Goal: Information Seeking & Learning: Learn about a topic

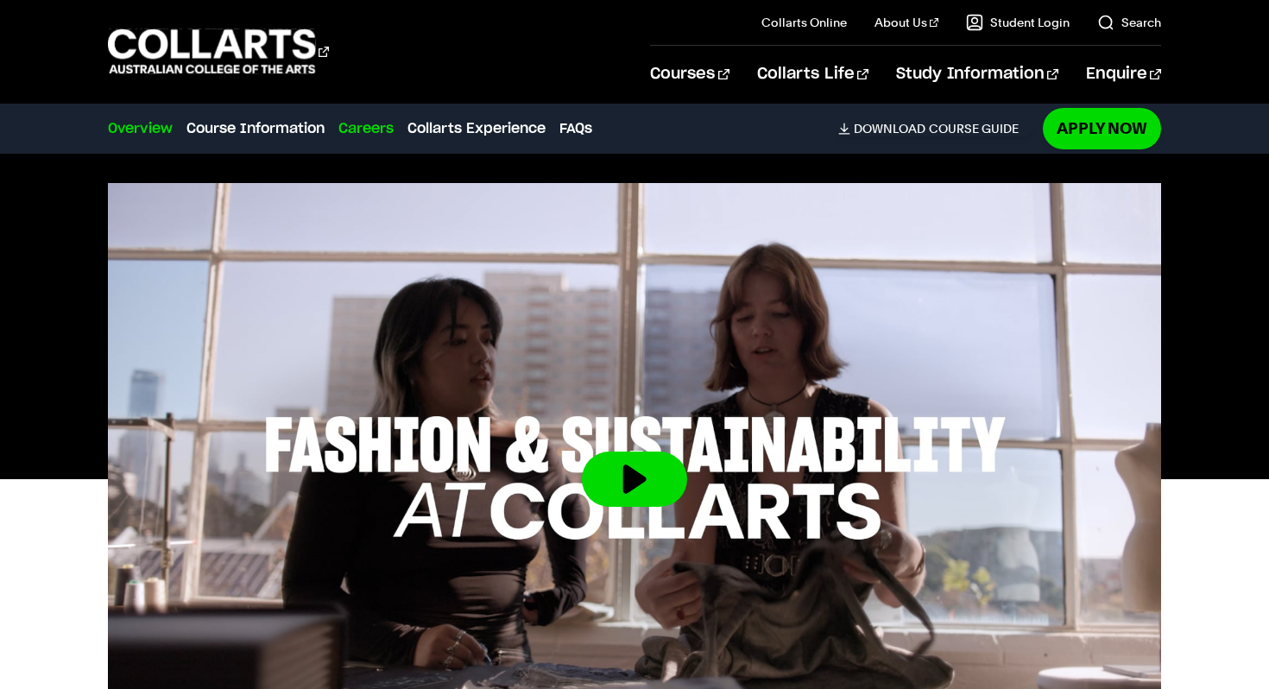
click at [365, 137] on link "Careers" at bounding box center [365, 128] width 55 height 21
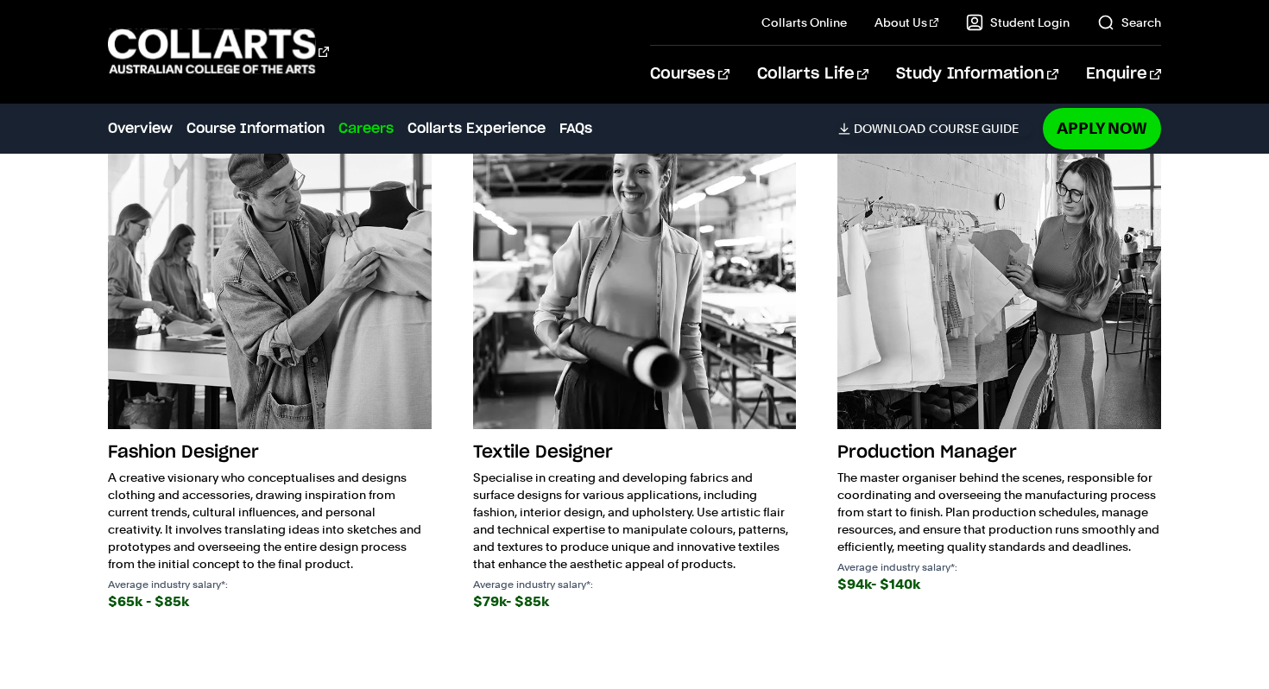
scroll to position [2461, 0]
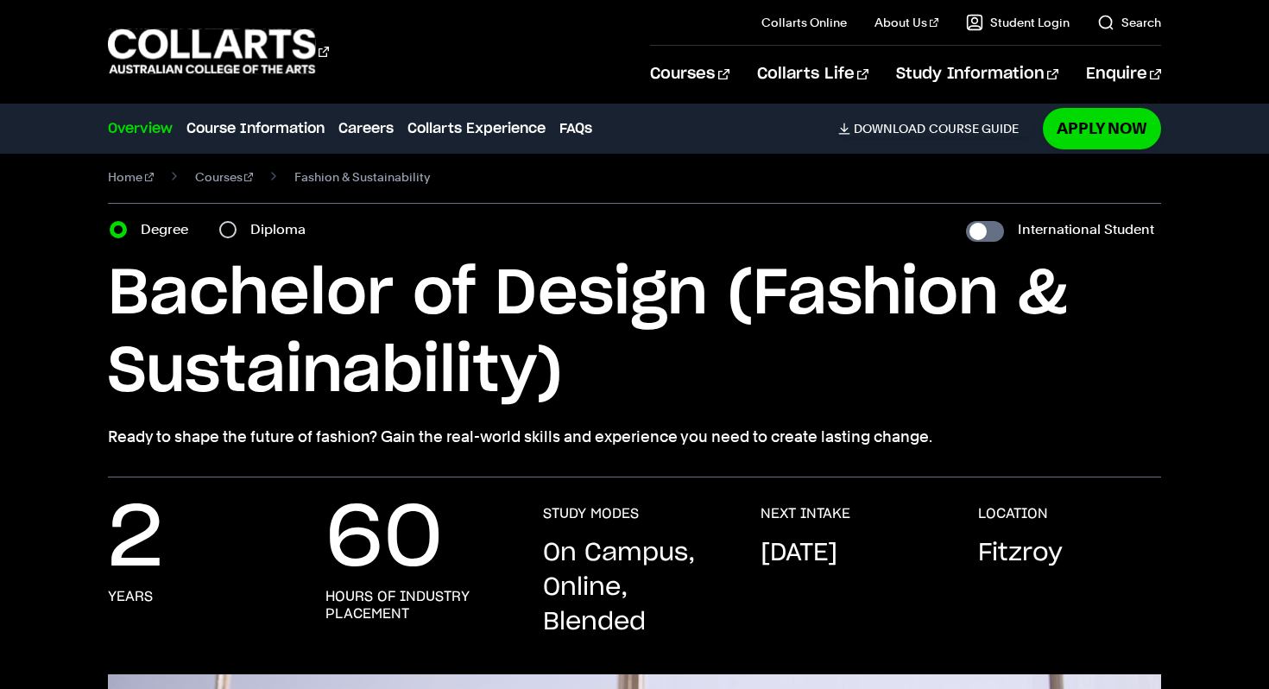
scroll to position [21, 0]
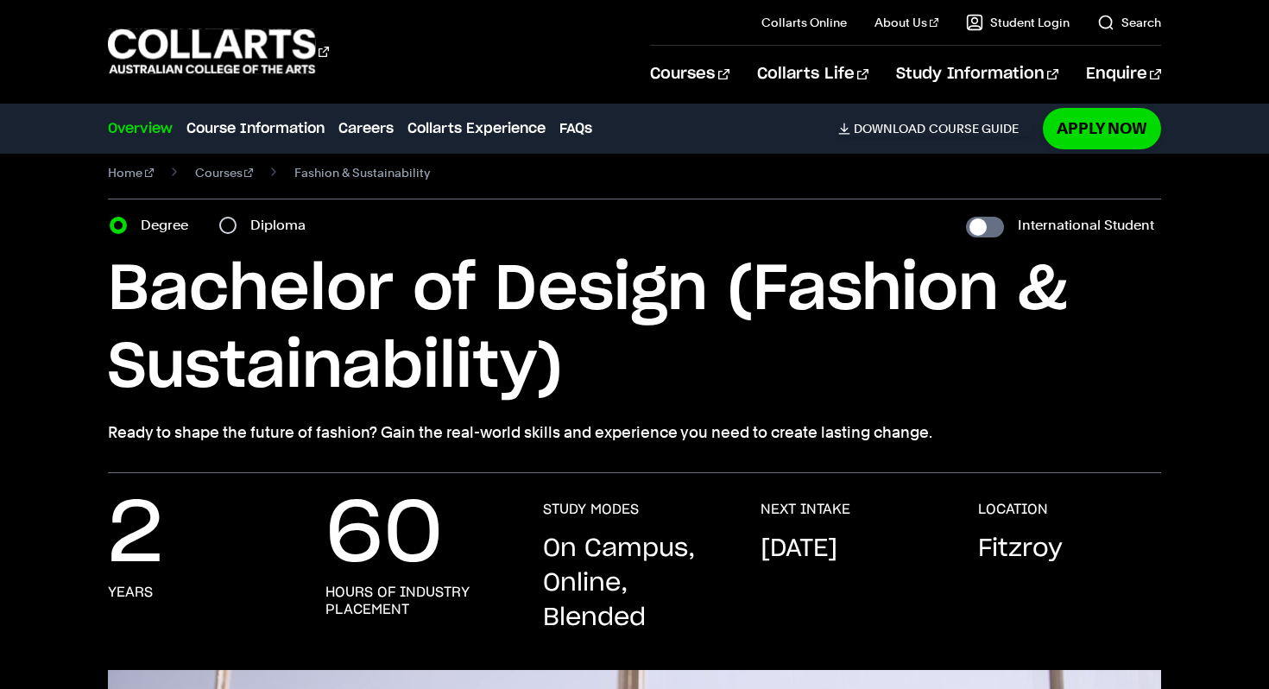
click at [110, 529] on p "2" at bounding box center [135, 535] width 55 height 69
click at [175, 450] on section "Home Courses Fashion & Sustainability Course variant Degree Diploma Internation…" at bounding box center [634, 303] width 1053 height 340
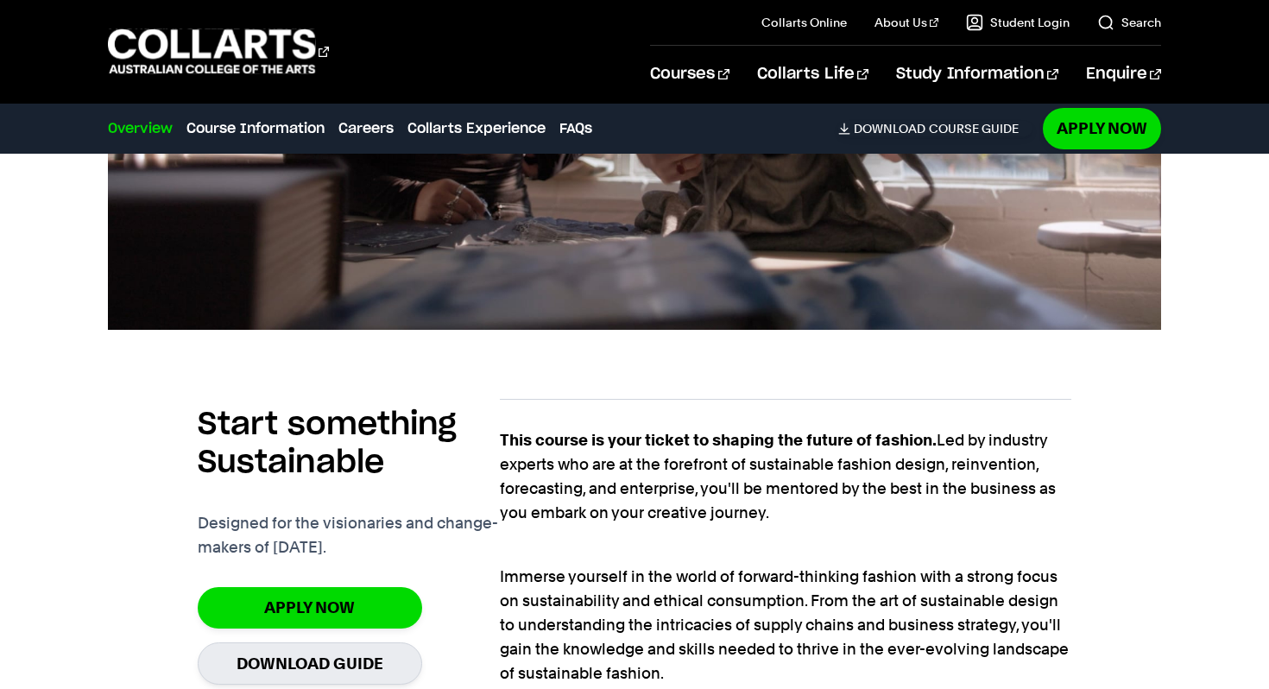
scroll to position [1549, 0]
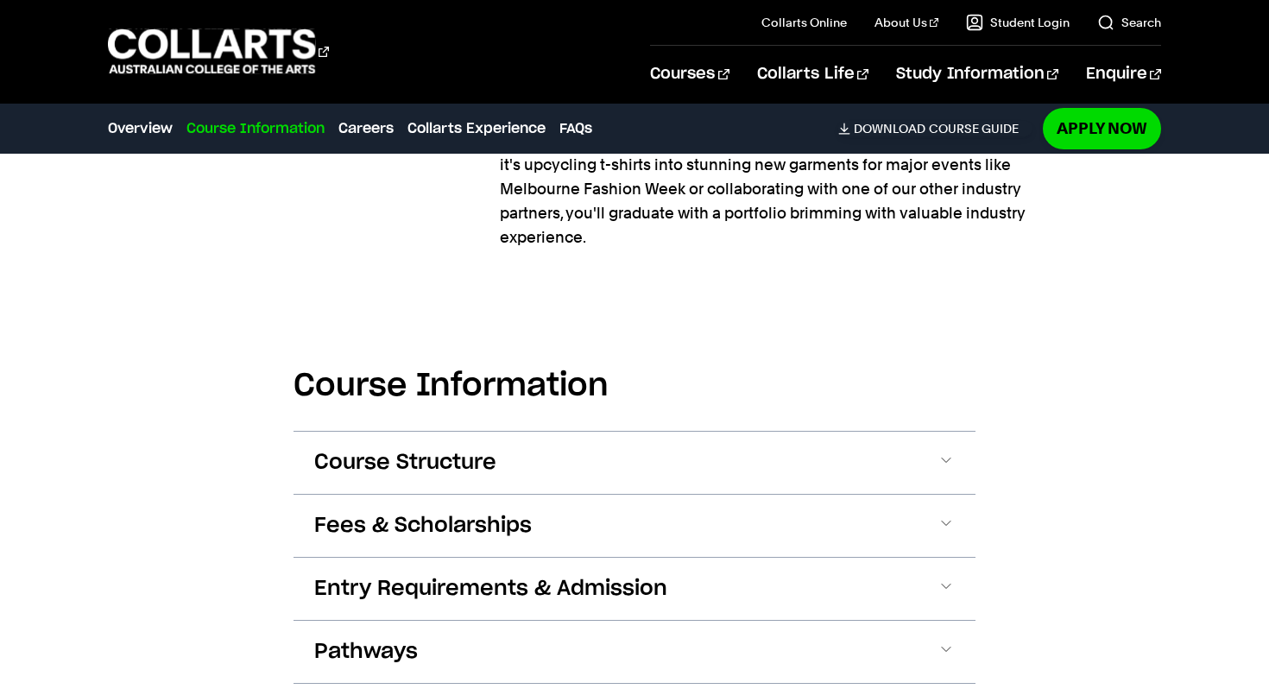
click at [361, 223] on div "Start something Sustainable Designed for the visionaries and change-makers of t…" at bounding box center [349, 30] width 302 height 456
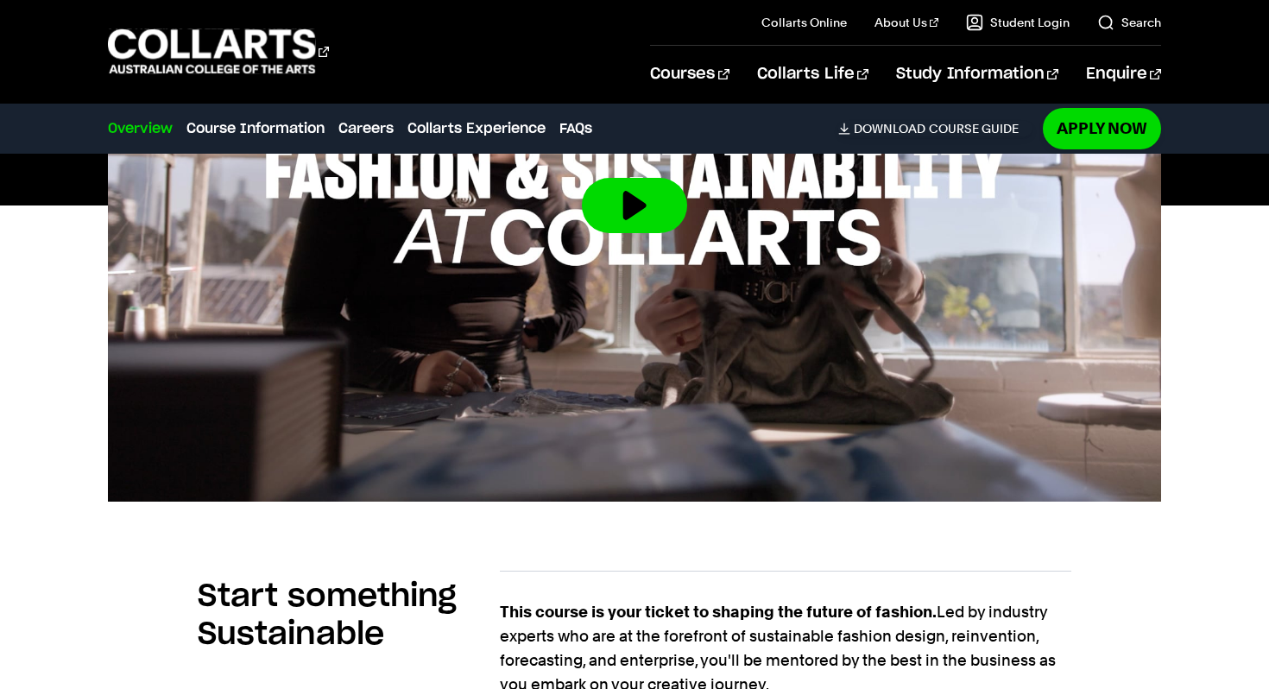
scroll to position [473, 0]
